Goal: Transaction & Acquisition: Book appointment/travel/reservation

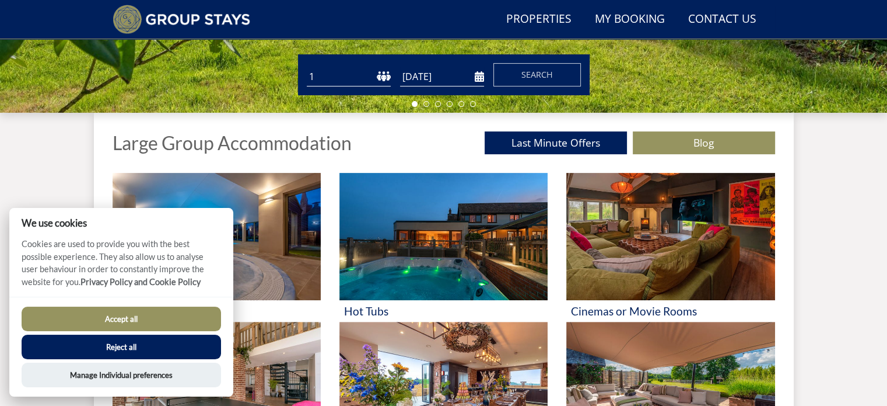
scroll to position [381, 0]
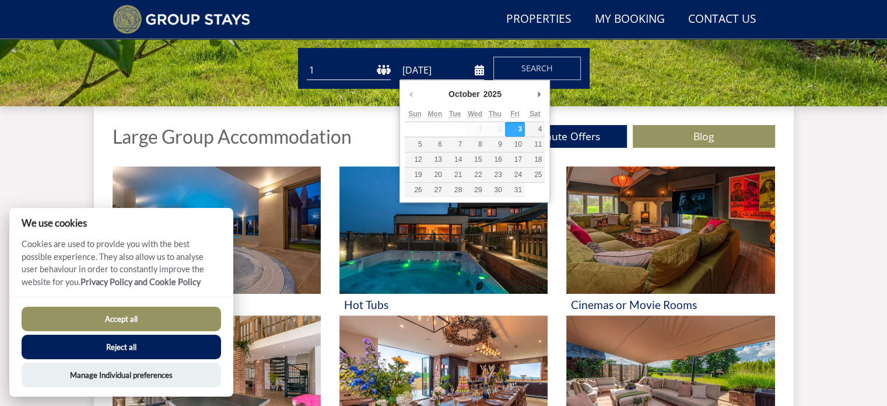
click at [435, 67] on input "[DATE]" at bounding box center [442, 70] width 84 height 19
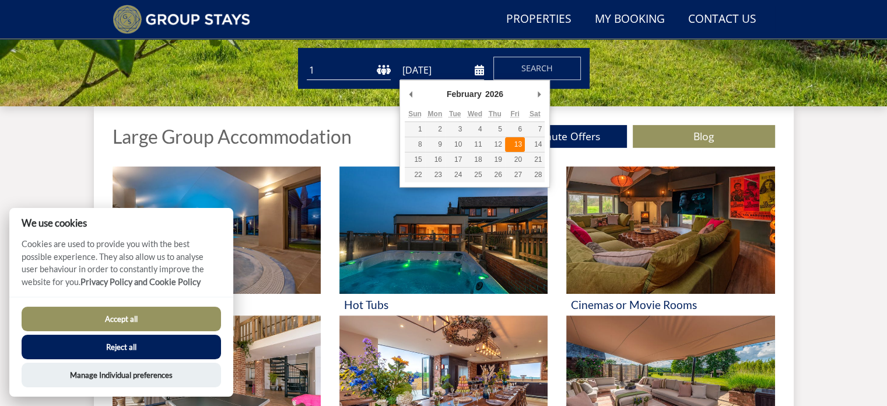
type input "[DATE]"
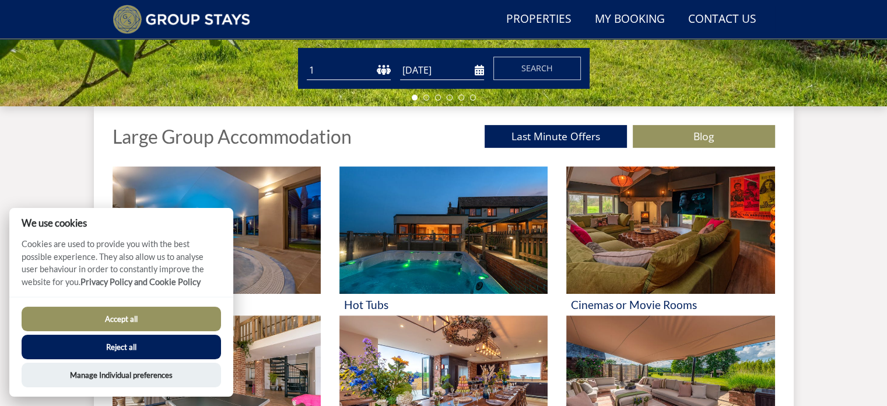
click at [383, 67] on select "1 2 3 4 5 6 7 8 9 10 11 12 13 14 15 16 17 18 19 20 21 22 23 24 25 26 27 28 29 3…" at bounding box center [349, 70] width 84 height 19
select select "5"
click at [307, 61] on select "1 2 3 4 5 6 7 8 9 10 11 12 13 14 15 16 17 18 19 20 21 22 23 24 25 26 27 28 29 3…" at bounding box center [349, 70] width 84 height 19
click at [538, 64] on span "Search" at bounding box center [538, 67] width 32 height 11
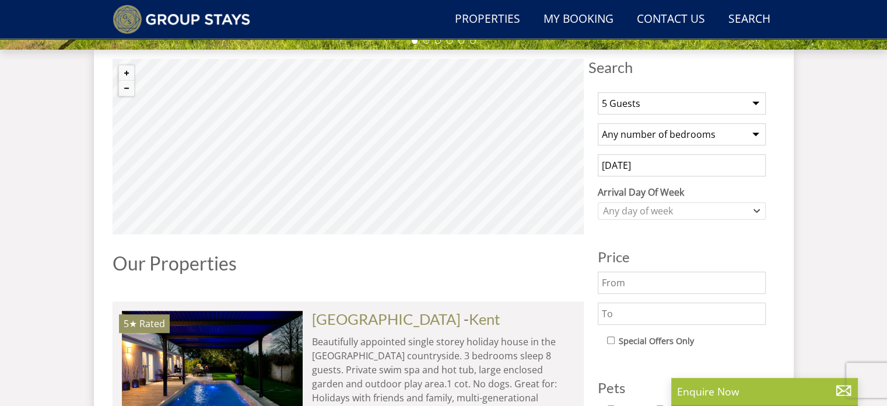
scroll to position [467, 0]
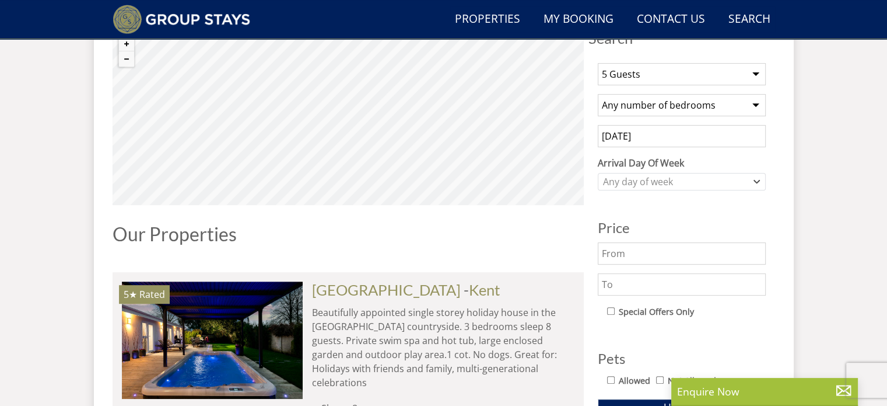
click at [749, 105] on select "Any number of bedrooms 4 Bedrooms 5 Bedrooms 6 Bedrooms 7 Bedrooms 8 Bedrooms 9…" at bounding box center [682, 105] width 168 height 22
select select "4"
click at [598, 94] on select "Any number of bedrooms 4 Bedrooms 5 Bedrooms 6 Bedrooms 7 Bedrooms 8 Bedrooms 9…" at bounding box center [682, 105] width 168 height 22
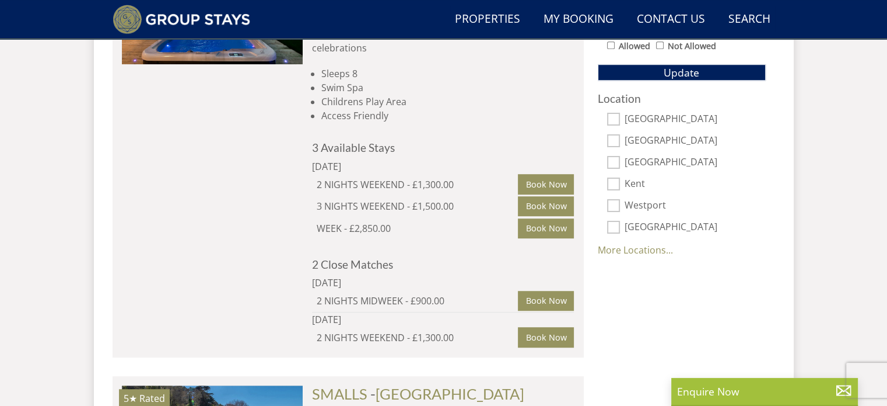
scroll to position [817, 0]
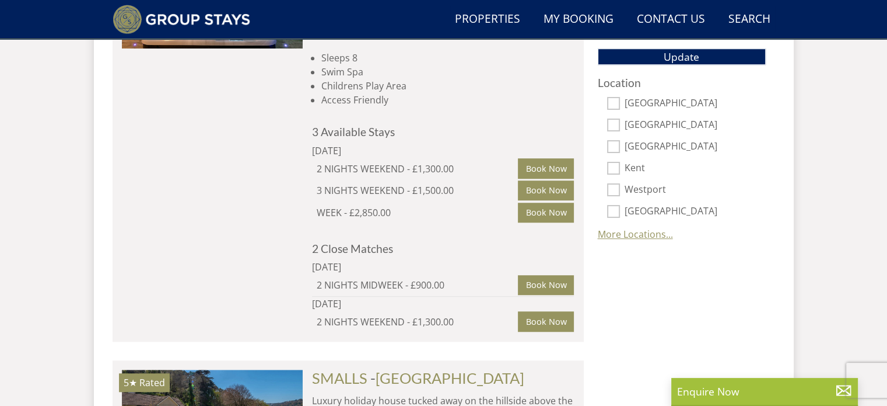
click at [641, 234] on link "More Locations..." at bounding box center [635, 234] width 75 height 13
click at [674, 234] on label "[GEOGRAPHIC_DATA]" at bounding box center [695, 233] width 141 height 13
click at [620, 234] on input "[GEOGRAPHIC_DATA]" at bounding box center [613, 232] width 13 height 13
checkbox input "true"
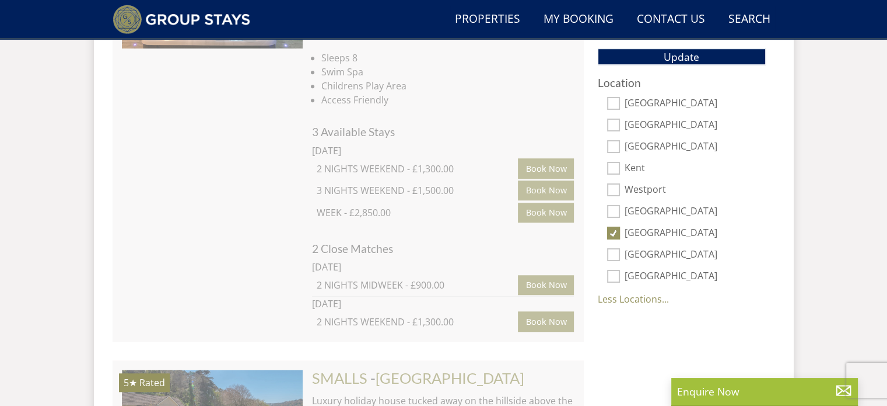
click at [673, 209] on label "[GEOGRAPHIC_DATA]" at bounding box center [695, 211] width 141 height 13
click at [620, 209] on input "[GEOGRAPHIC_DATA]" at bounding box center [613, 211] width 13 height 13
checkbox input "true"
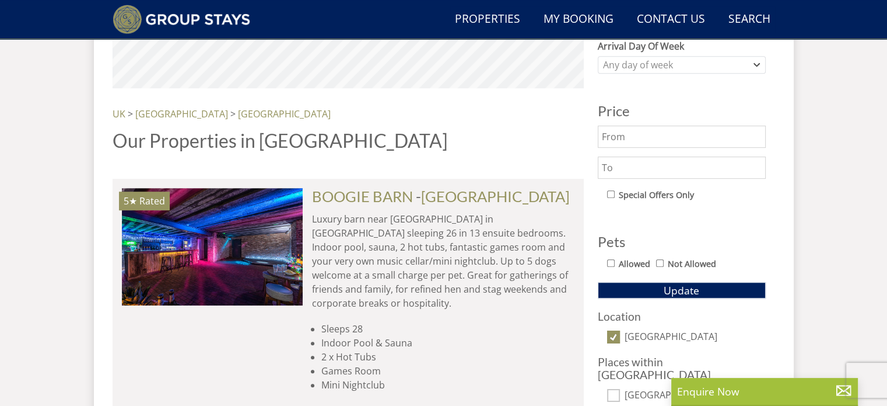
scroll to position [381, 0]
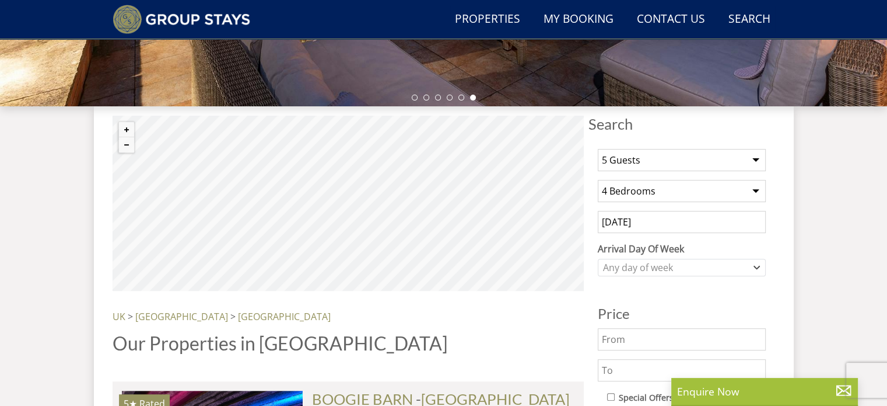
select select "5"
